Goal: Task Accomplishment & Management: Use online tool/utility

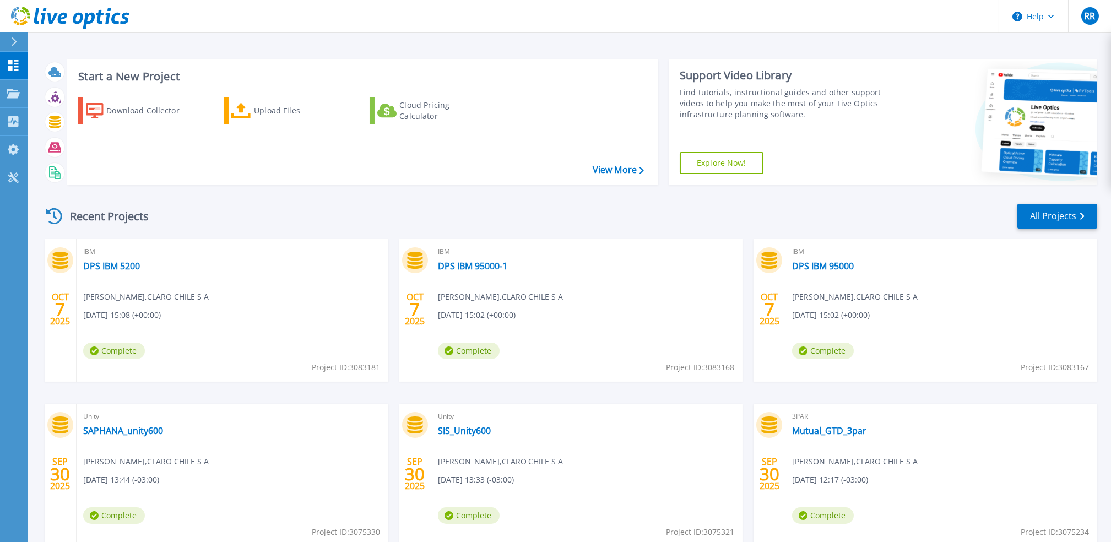
scroll to position [68, 0]
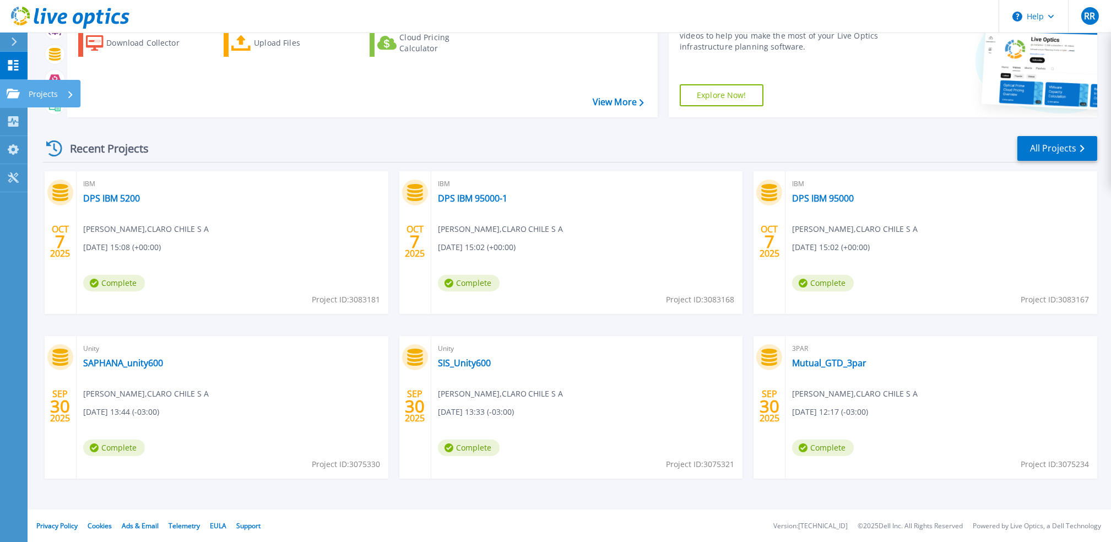
click at [7, 87] on link "Projects Projects" at bounding box center [14, 94] width 28 height 28
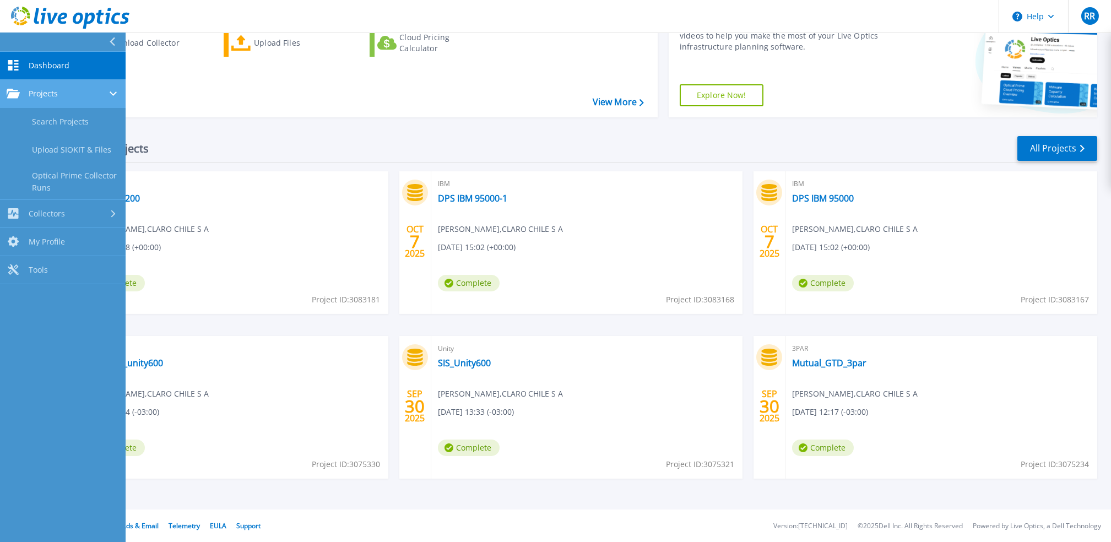
click at [51, 97] on span "Projects" at bounding box center [43, 94] width 29 height 10
click at [57, 123] on link "Search Projects" at bounding box center [63, 122] width 126 height 28
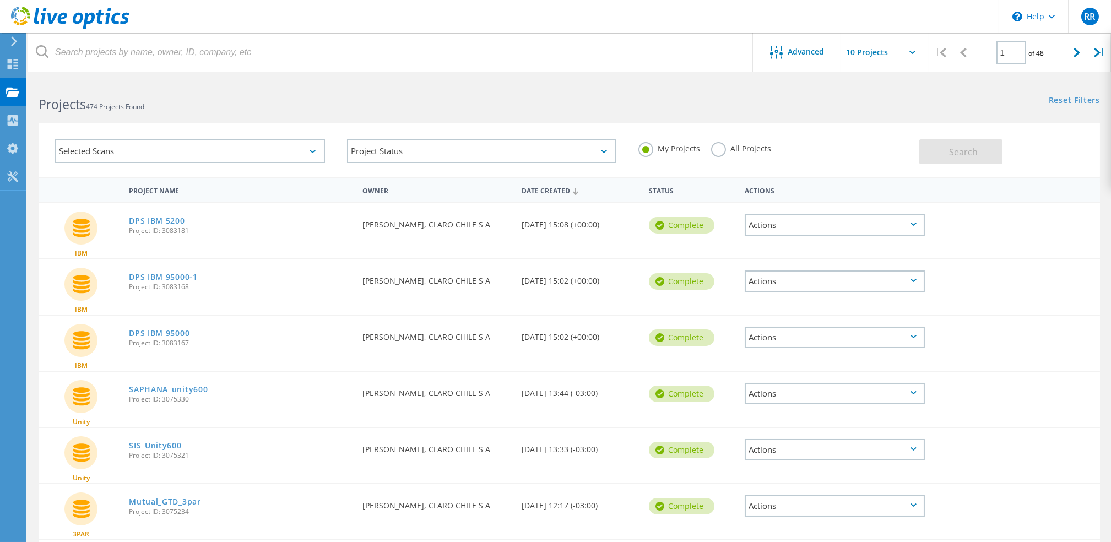
click at [308, 153] on div "Selected Scans" at bounding box center [190, 151] width 270 height 24
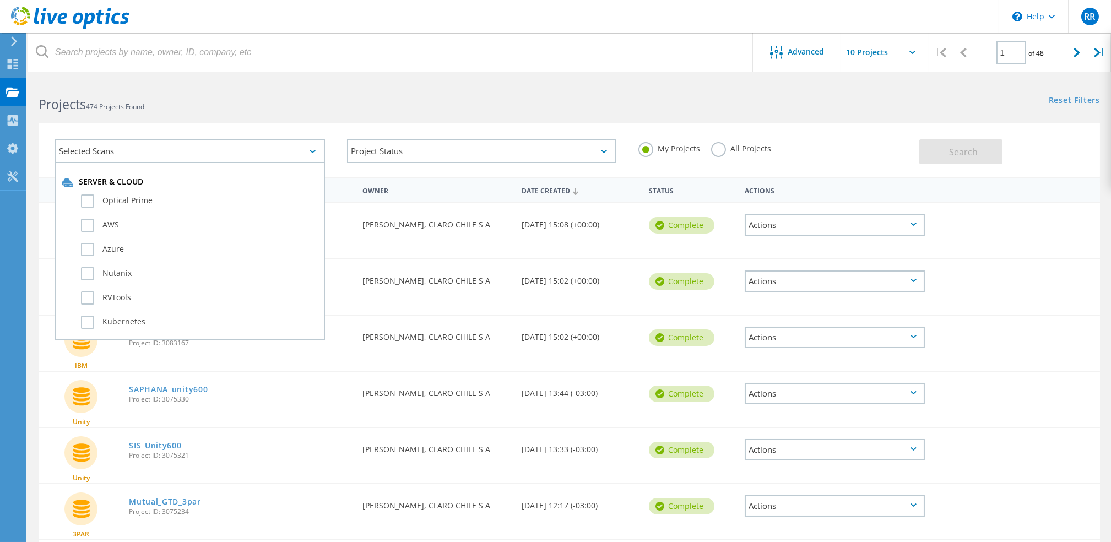
click at [308, 153] on div "Selected Scans" at bounding box center [190, 151] width 270 height 24
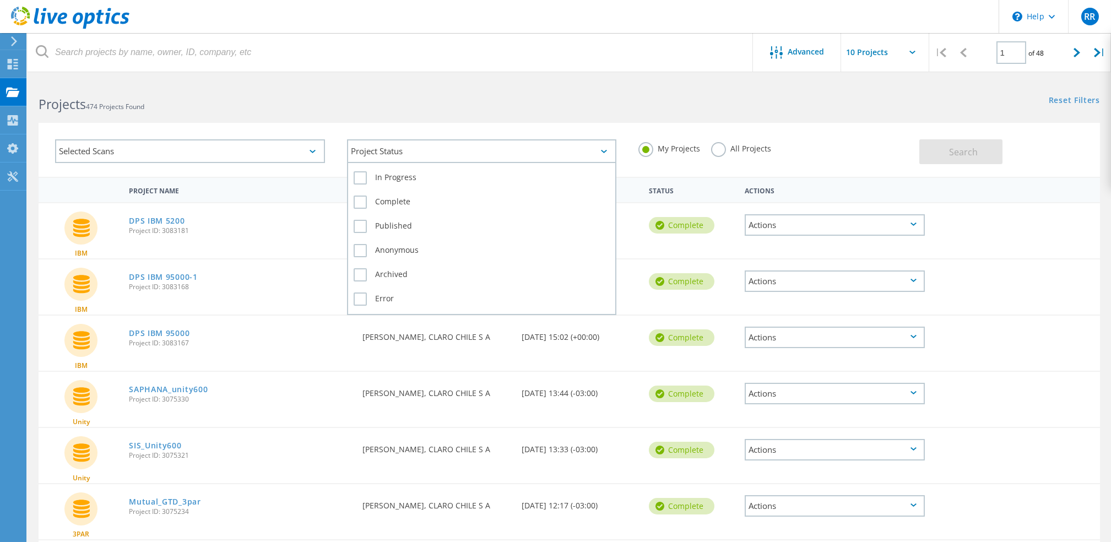
click at [605, 153] on div "Project Status" at bounding box center [482, 151] width 270 height 24
click at [714, 148] on label "All Projects" at bounding box center [741, 147] width 60 height 10
click at [0, 0] on input "All Projects" at bounding box center [0, 0] width 0 height 0
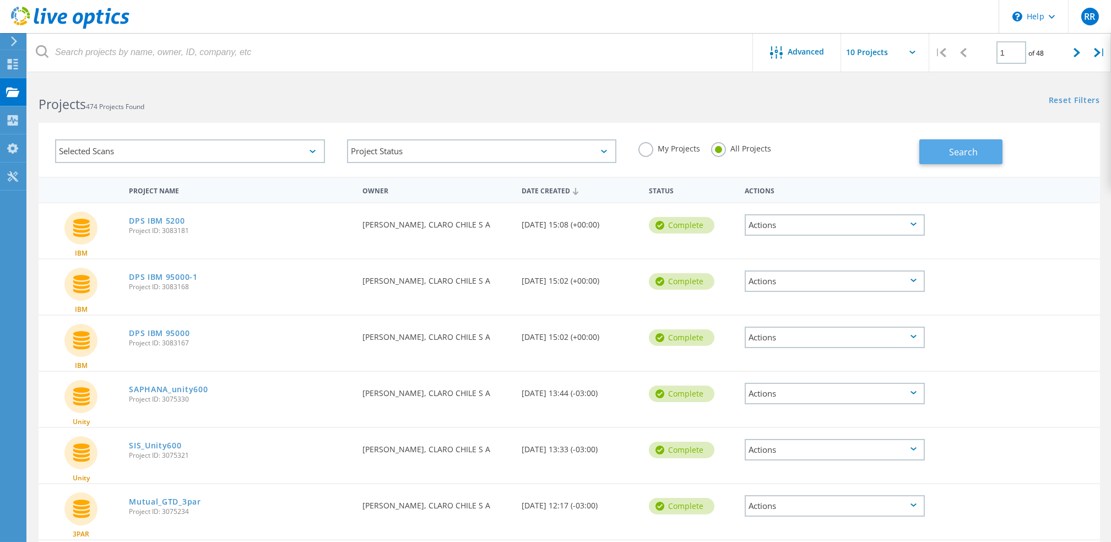
click at [977, 153] on button "Search" at bounding box center [960, 151] width 83 height 25
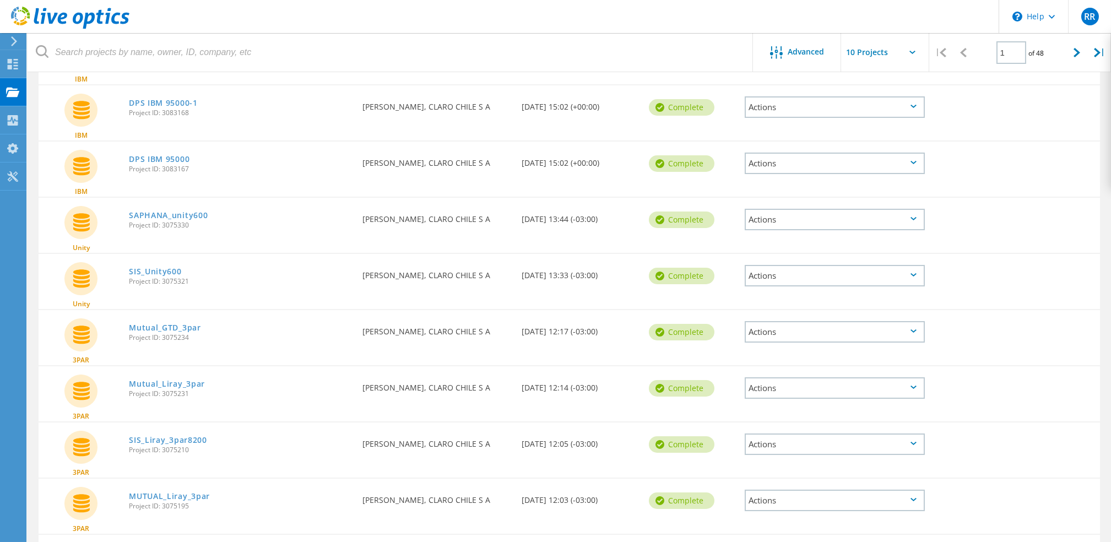
scroll to position [259, 0]
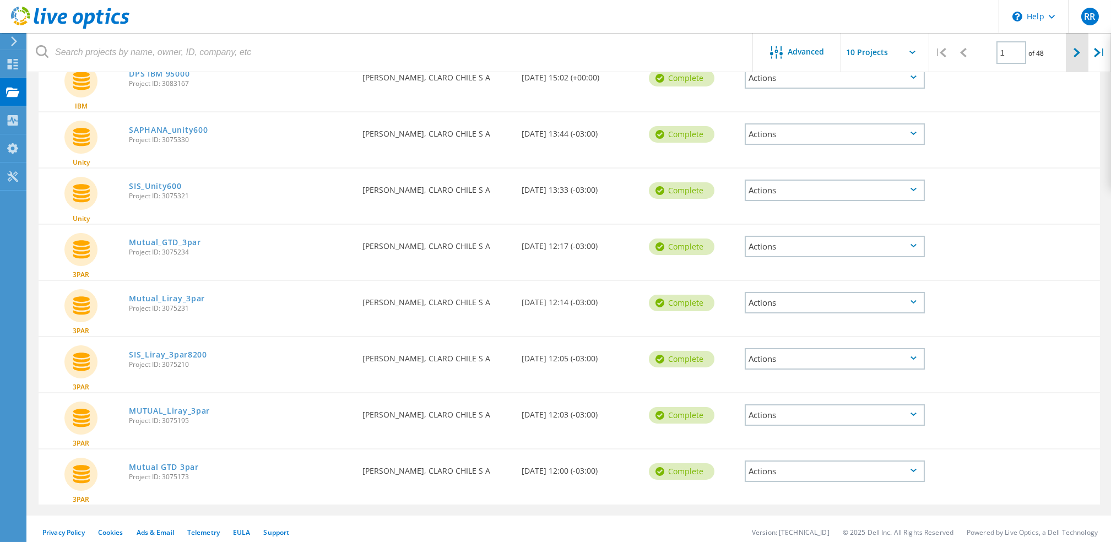
click at [1080, 52] on div at bounding box center [1076, 52] width 23 height 39
type input "2"
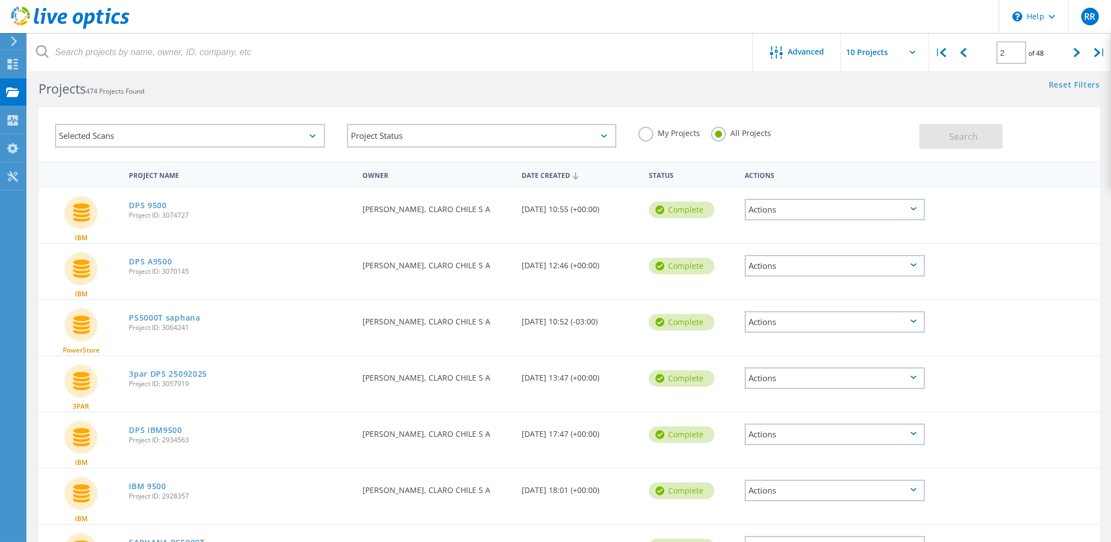
scroll to position [0, 0]
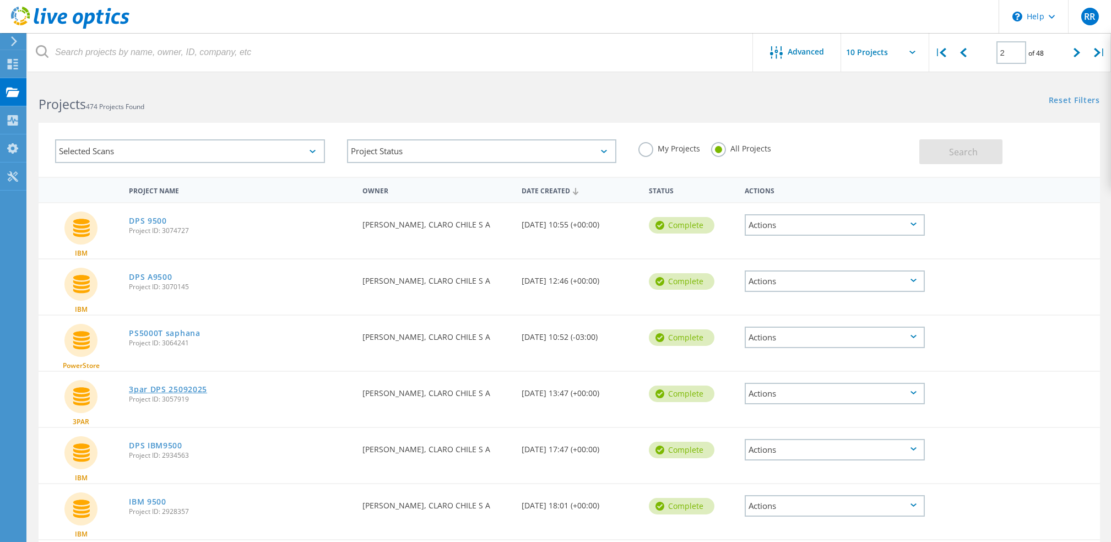
click at [196, 389] on link "3par DPS 25092025" at bounding box center [168, 389] width 78 height 8
